Goal: Transaction & Acquisition: Download file/media

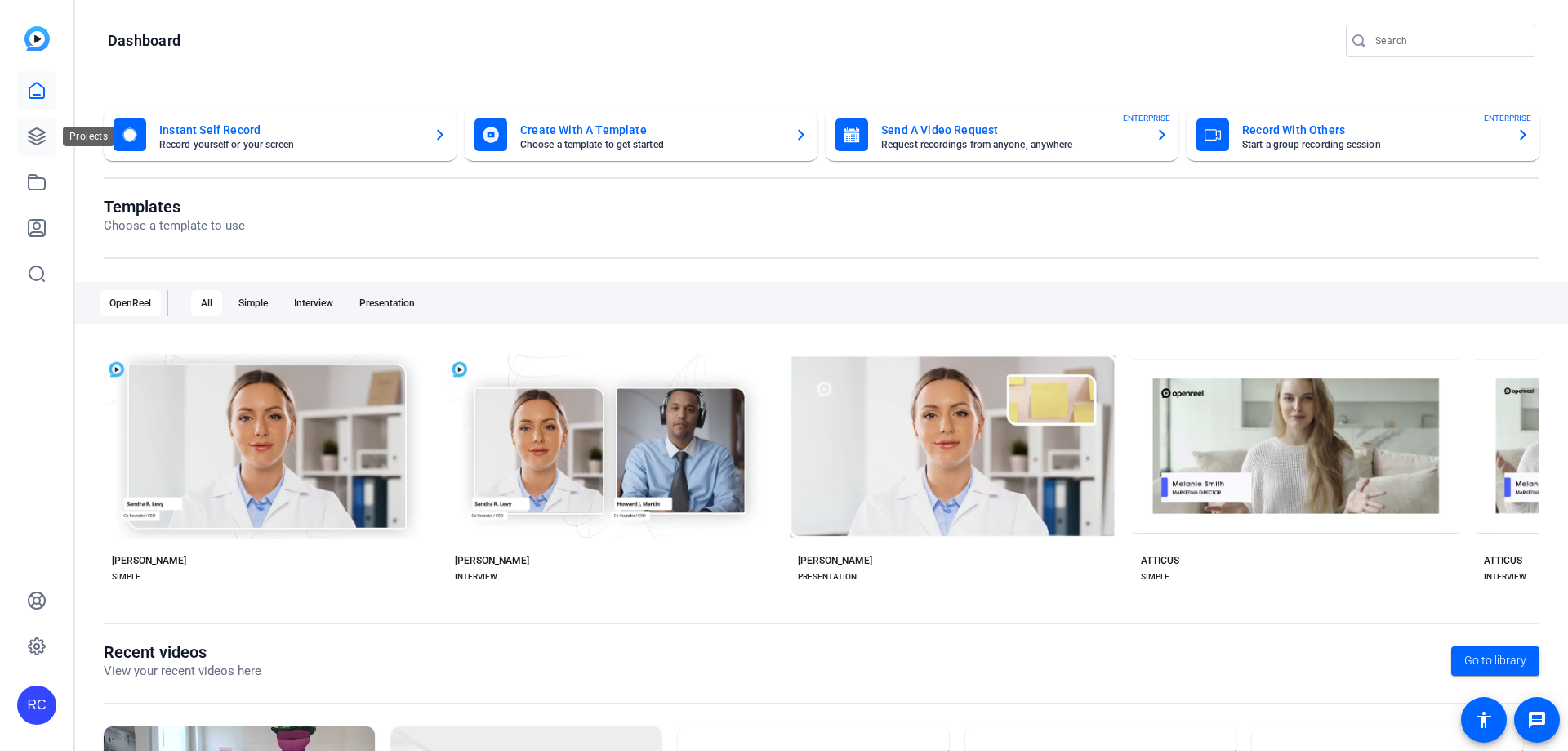
click at [45, 136] on icon at bounding box center [36, 136] width 16 height 16
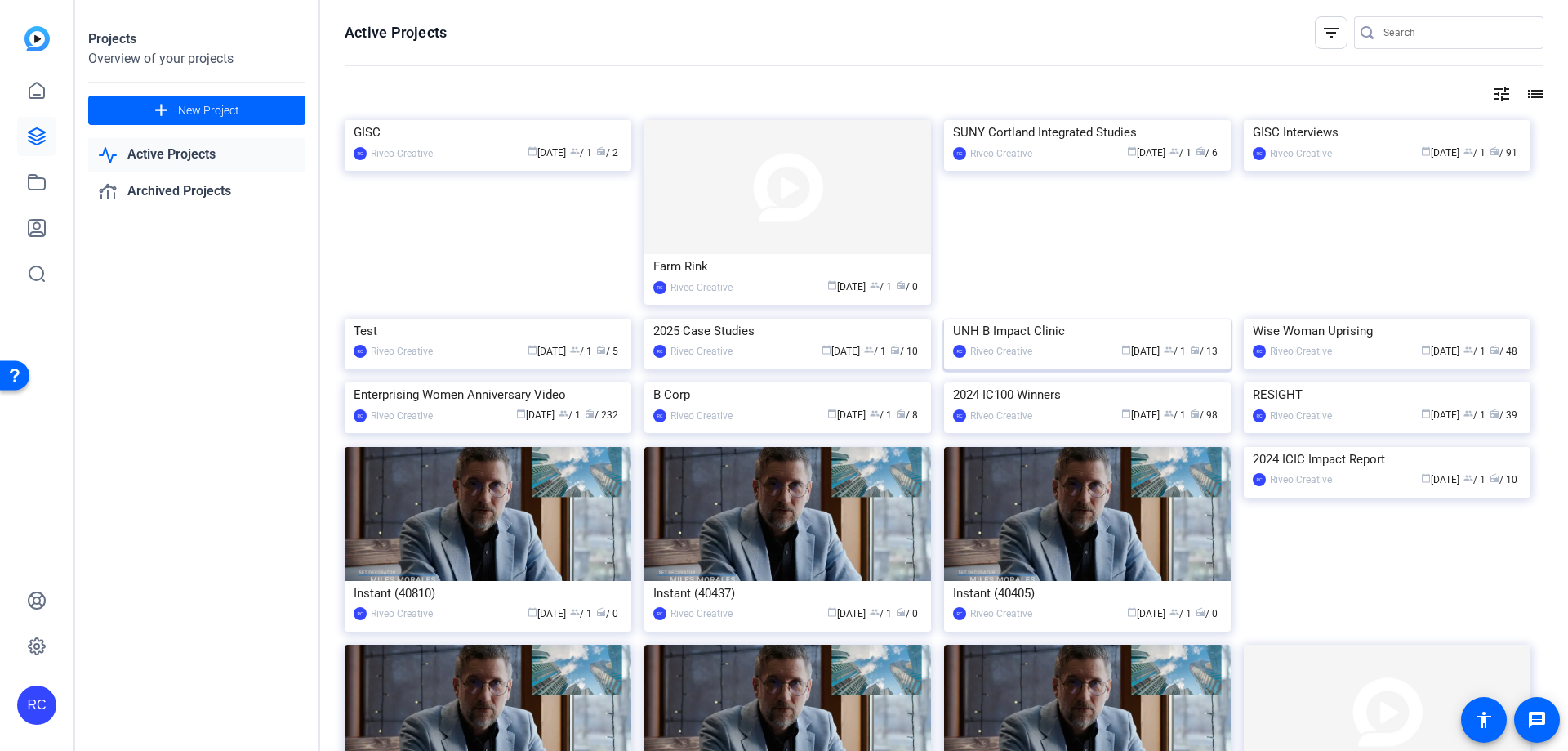
click at [1091, 318] on img at bounding box center [1087, 318] width 287 height 0
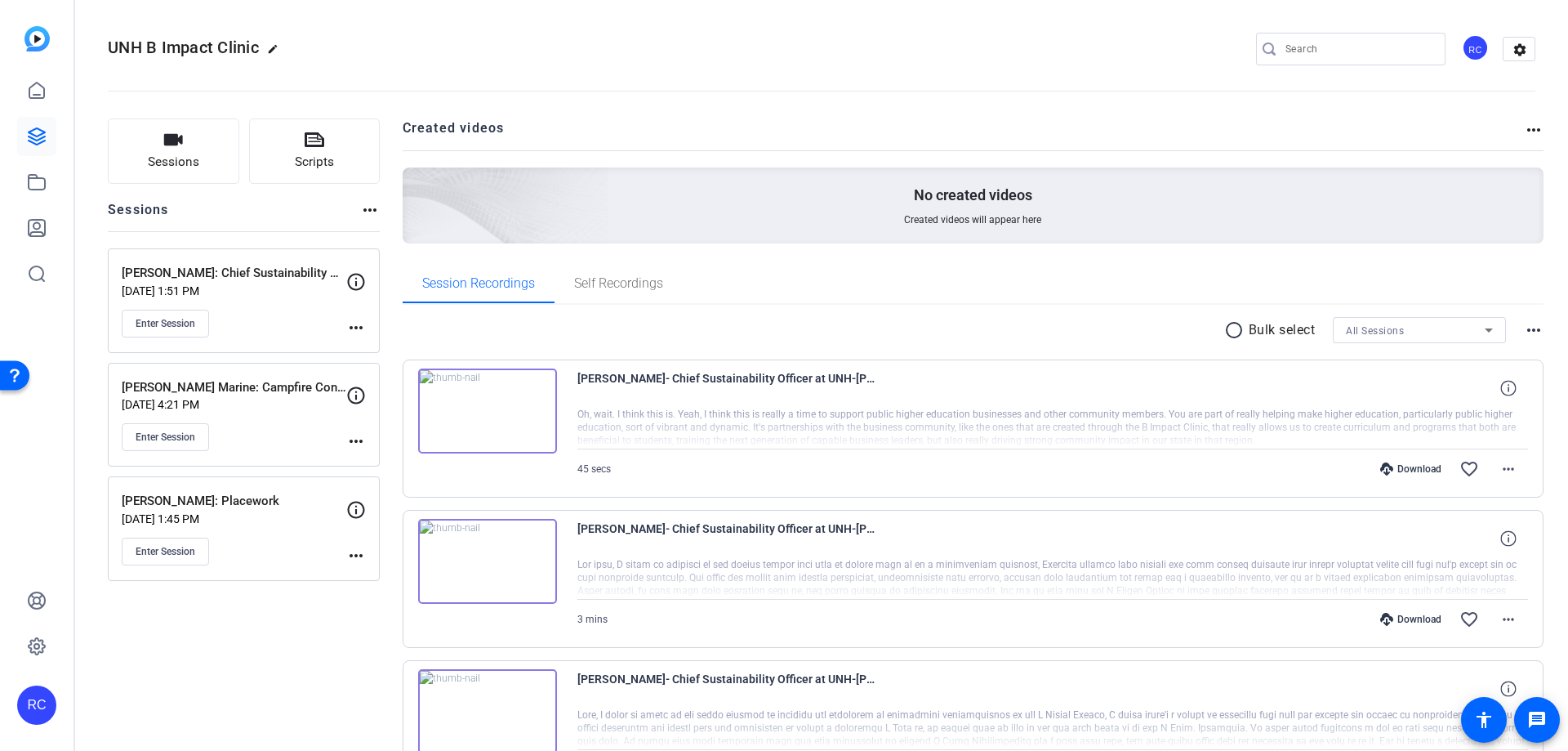
click at [1231, 328] on mat-icon "radio_button_unchecked" at bounding box center [1236, 330] width 25 height 20
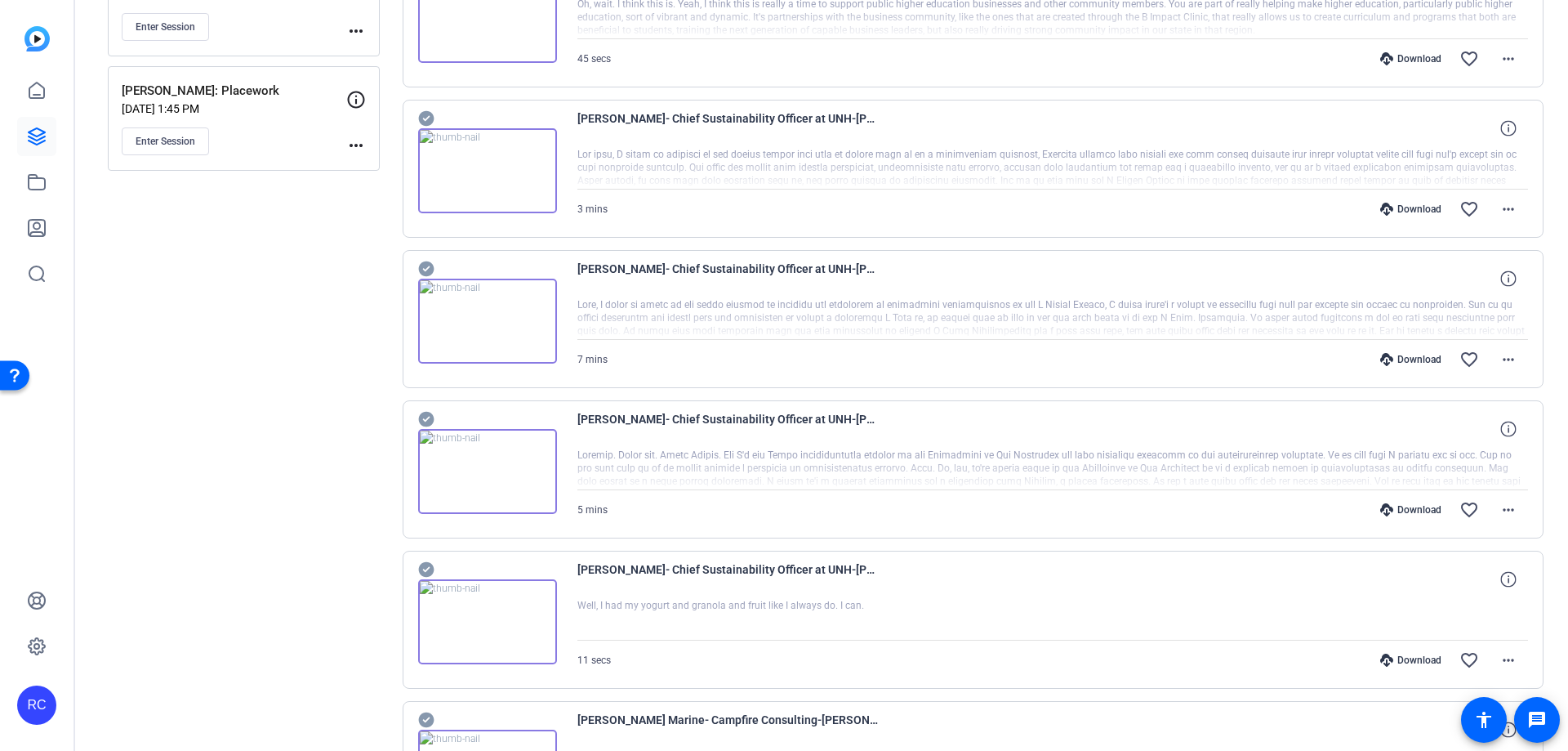
scroll to position [393, 0]
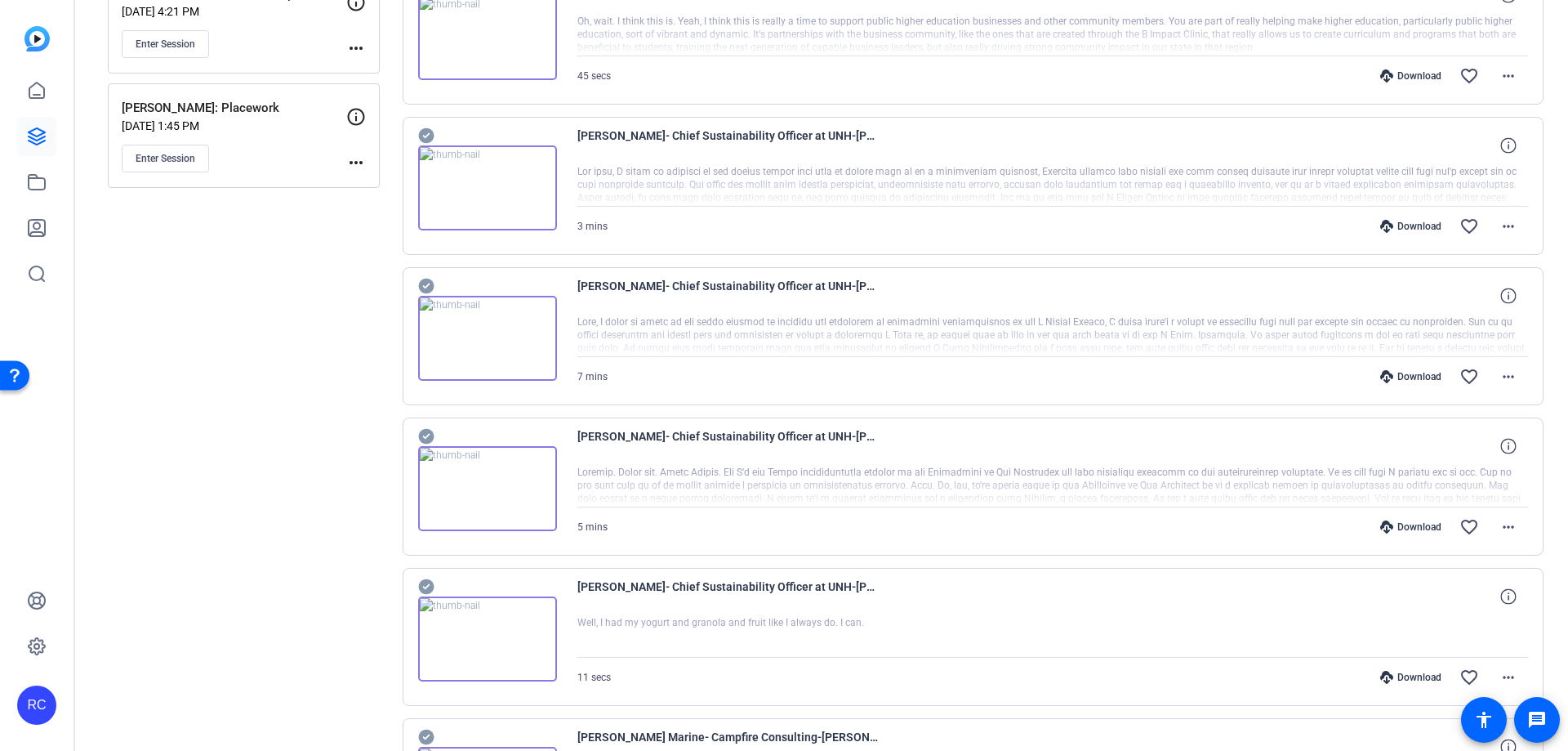
click at [424, 439] on icon at bounding box center [426, 436] width 15 height 15
click at [426, 282] on icon at bounding box center [426, 286] width 15 height 15
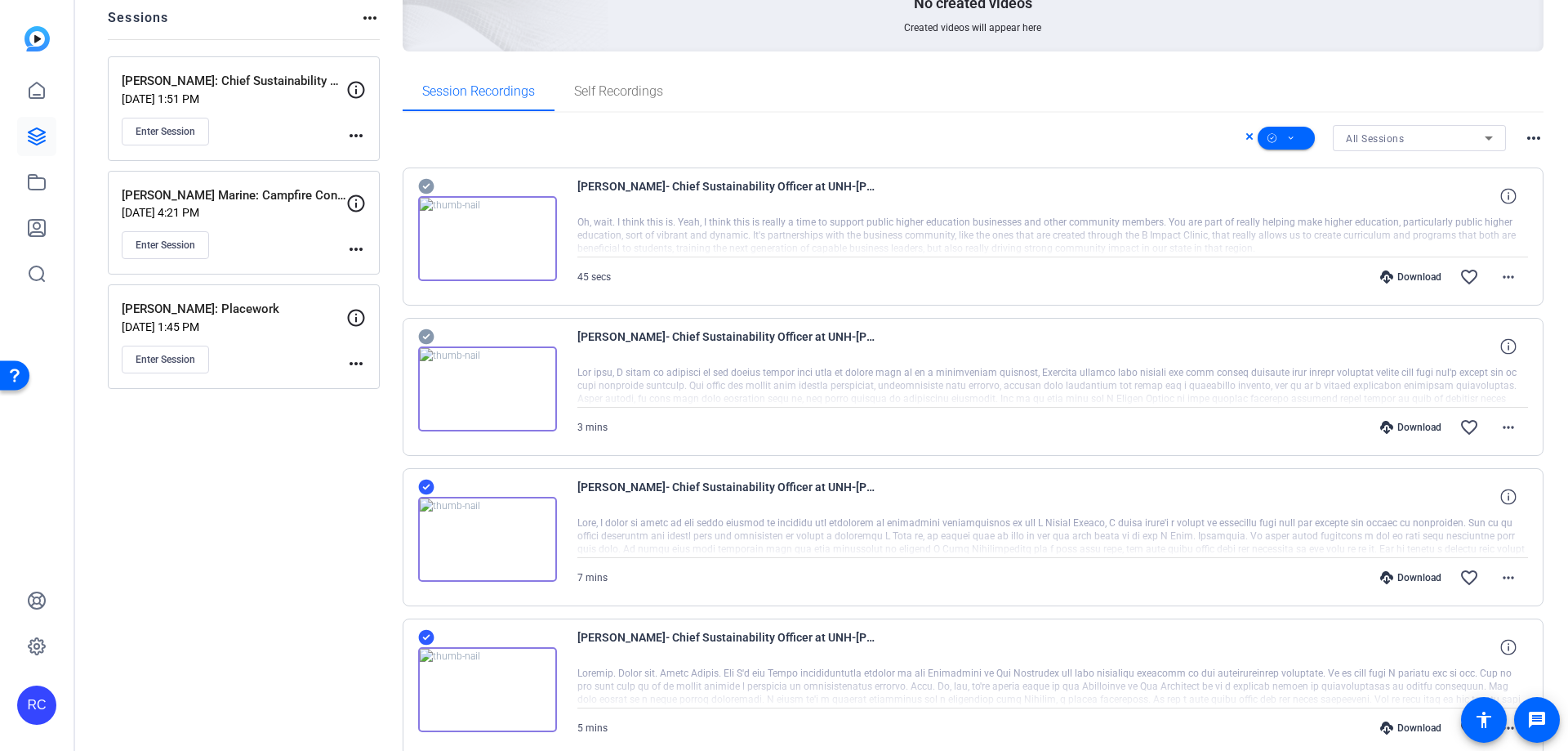
scroll to position [170, 0]
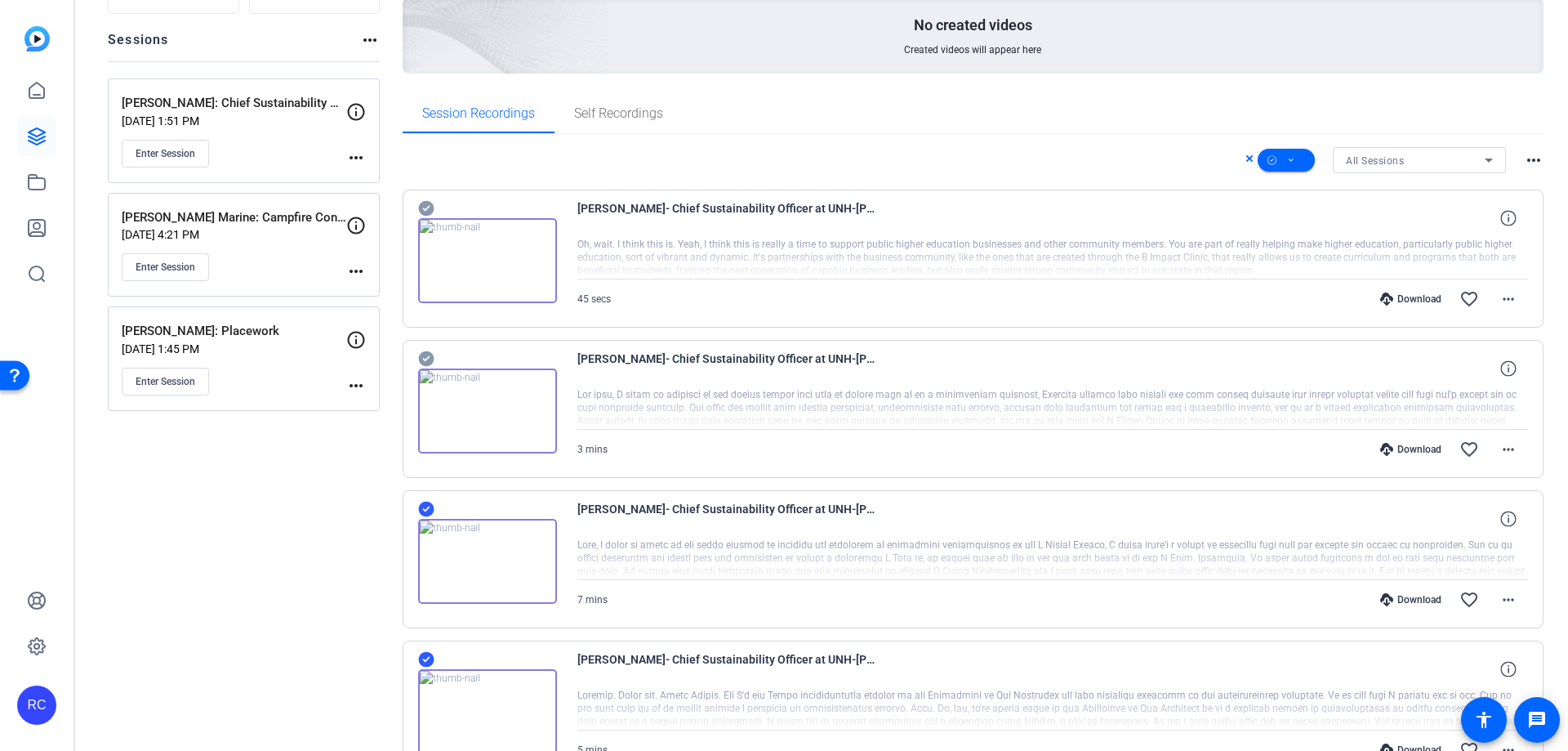
click at [427, 356] on icon at bounding box center [426, 359] width 15 height 15
click at [431, 207] on icon at bounding box center [426, 209] width 15 height 15
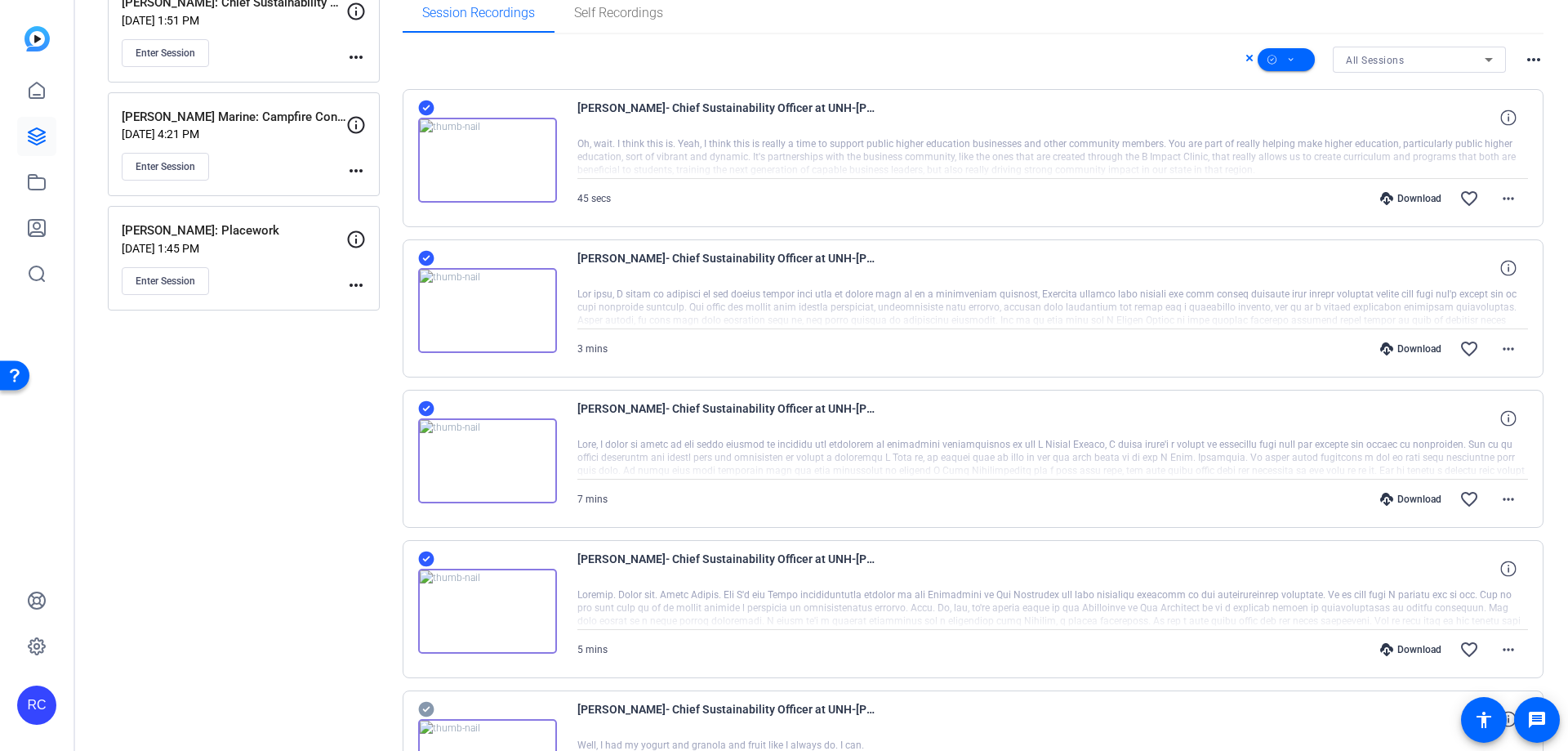
scroll to position [268, 0]
click at [1277, 54] on span at bounding box center [1286, 62] width 57 height 39
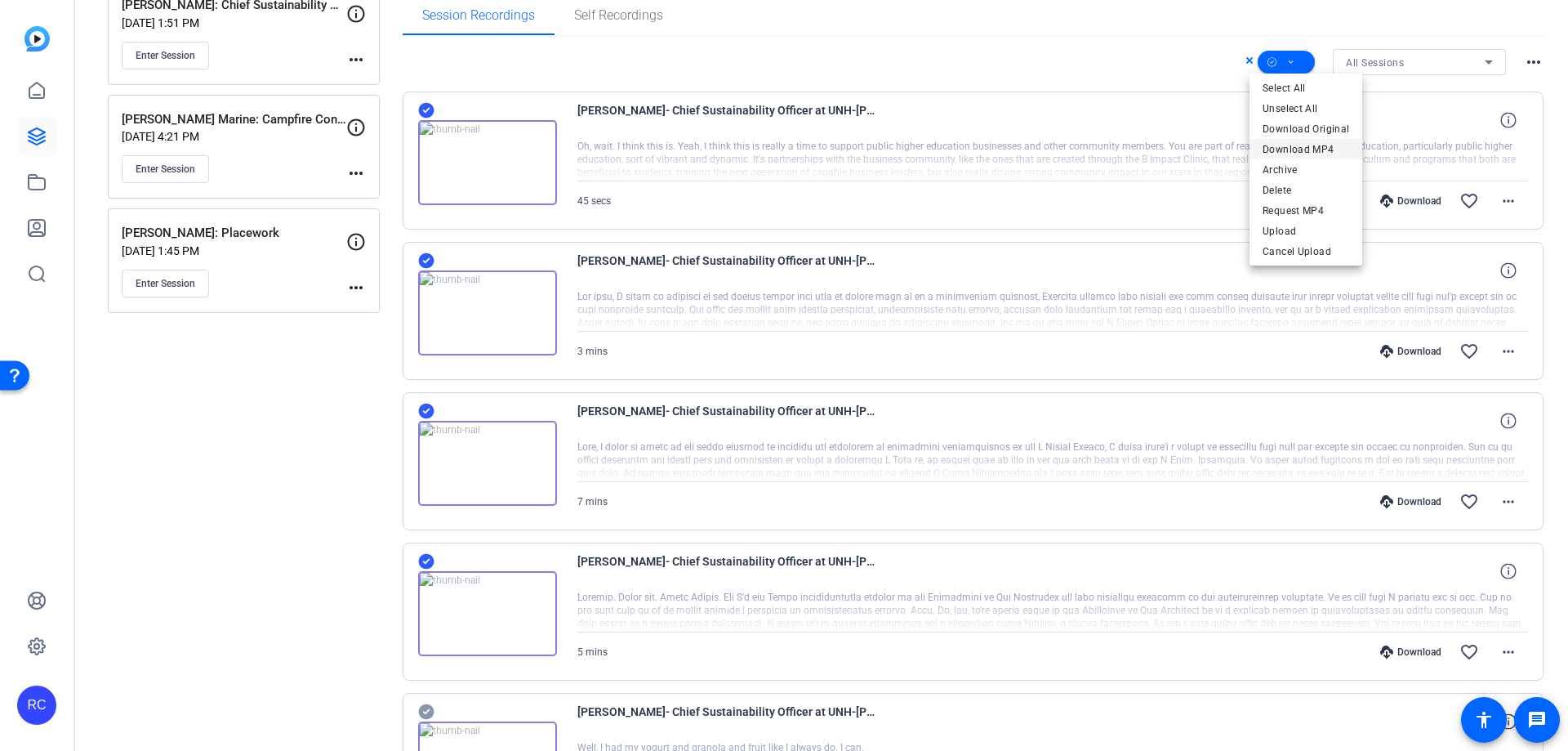
click at [1321, 145] on span "Download MP4" at bounding box center [1306, 150] width 87 height 20
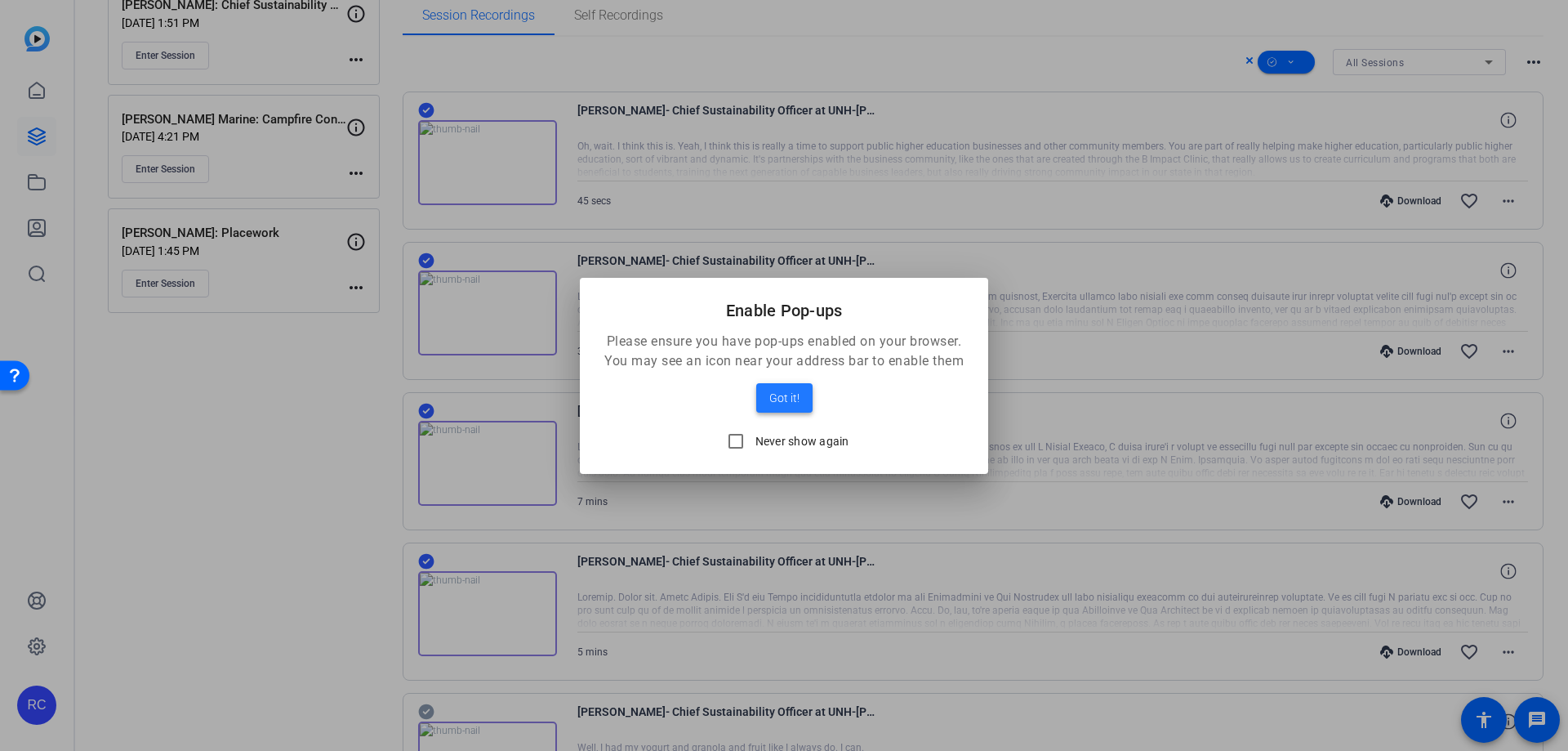
click at [777, 404] on span "Got it!" at bounding box center [785, 397] width 30 height 20
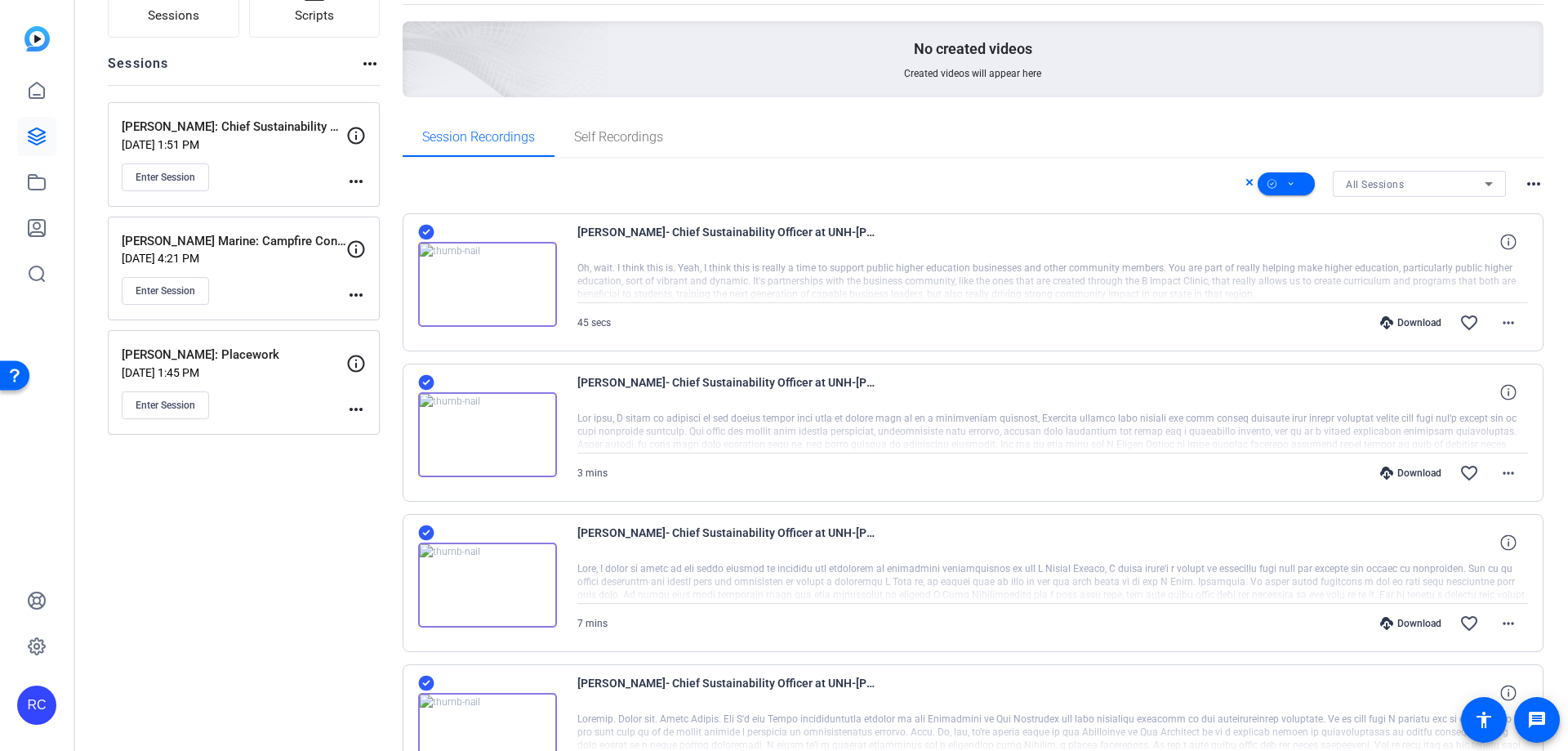
scroll to position [0, 0]
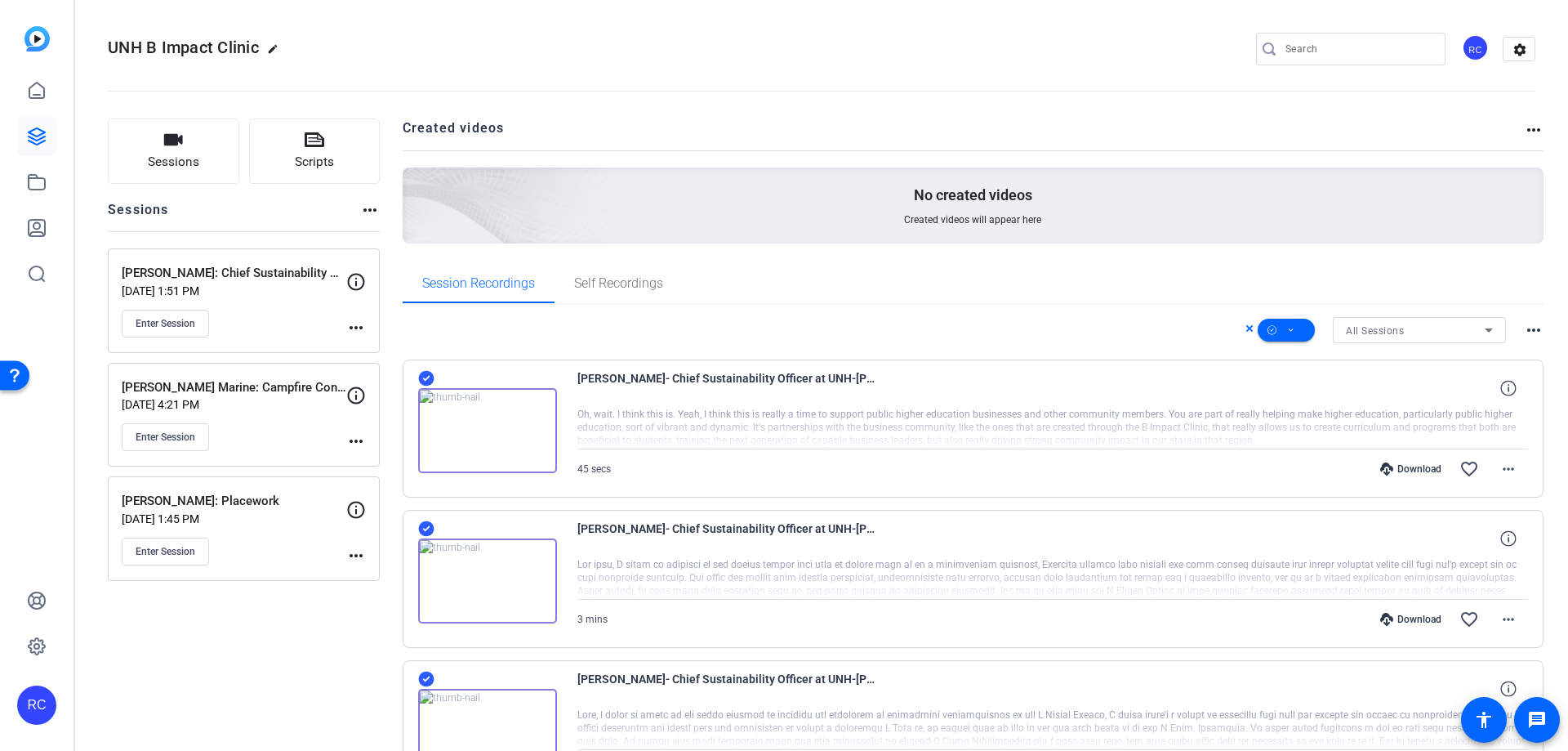
click at [1466, 50] on div "RC" at bounding box center [1476, 48] width 27 height 27
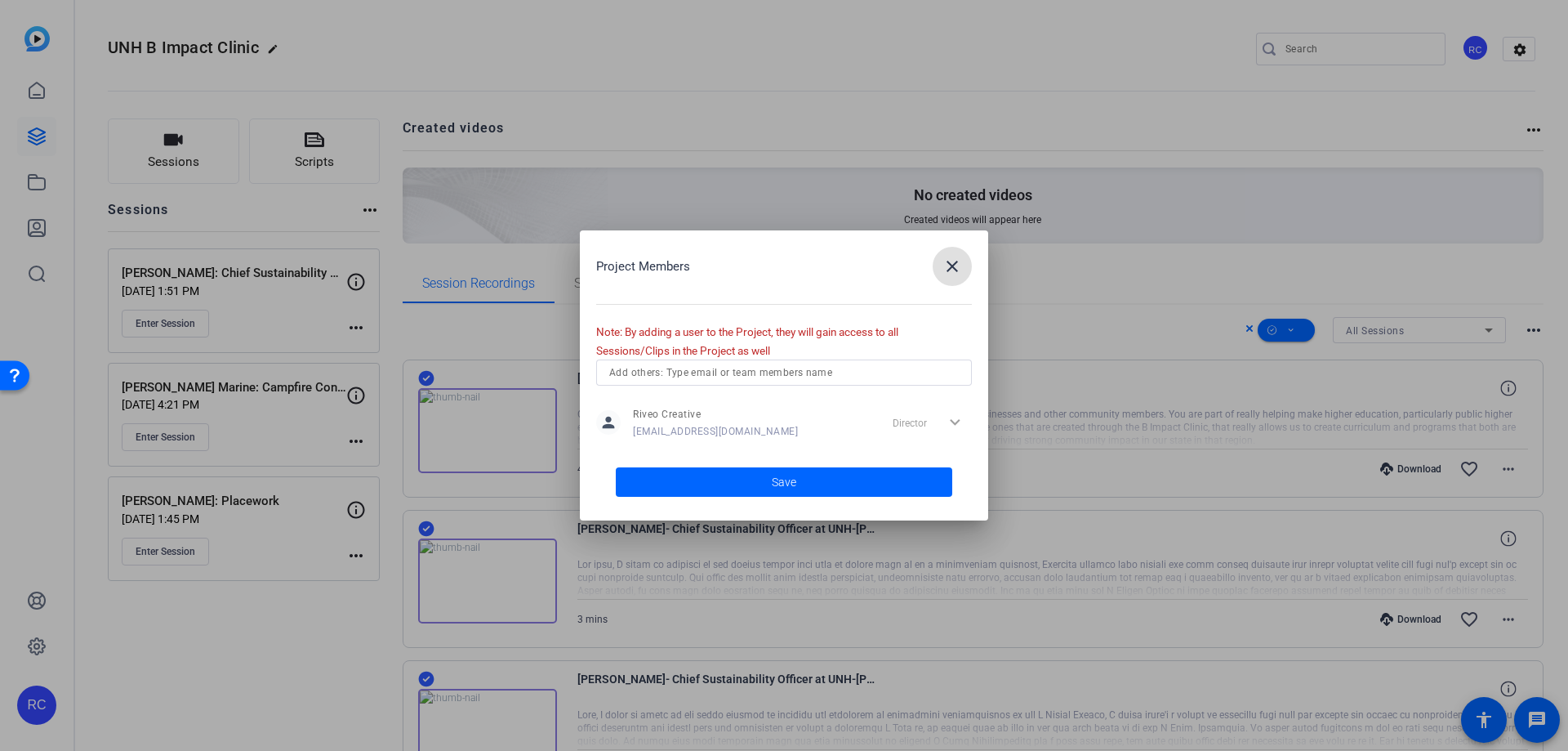
click at [947, 265] on mat-icon "close" at bounding box center [952, 266] width 20 height 20
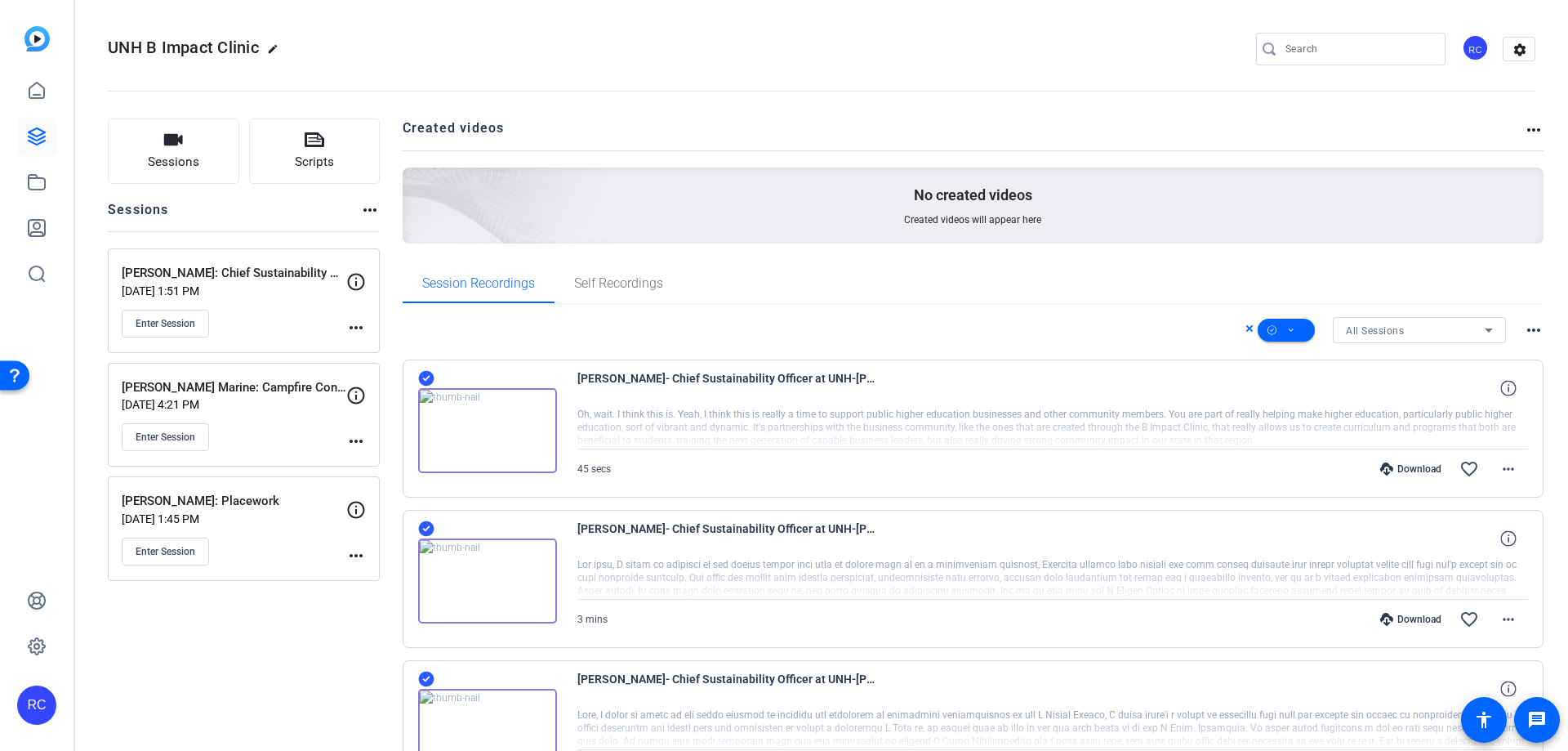
click at [25, 703] on div "RC" at bounding box center [36, 704] width 39 height 39
click at [180, 685] on mat-icon "logout" at bounding box center [184, 691] width 20 height 20
